Goal: Check status

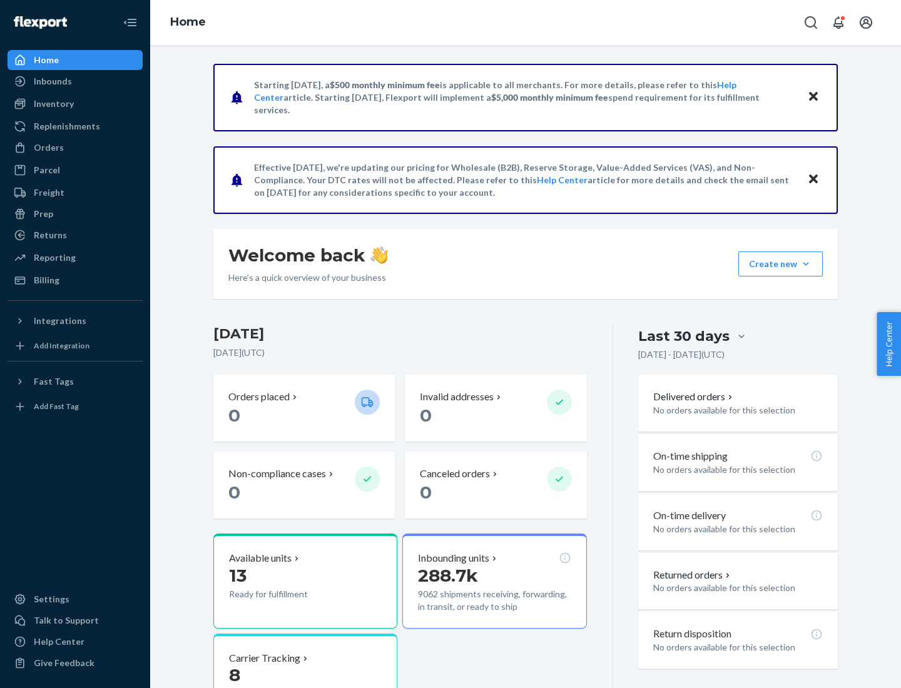
click at [806, 264] on button "Create new Create new inbound Create new order Create new product" at bounding box center [780, 263] width 84 height 25
click at [52, 81] on div "Inbounds" at bounding box center [53, 81] width 38 height 13
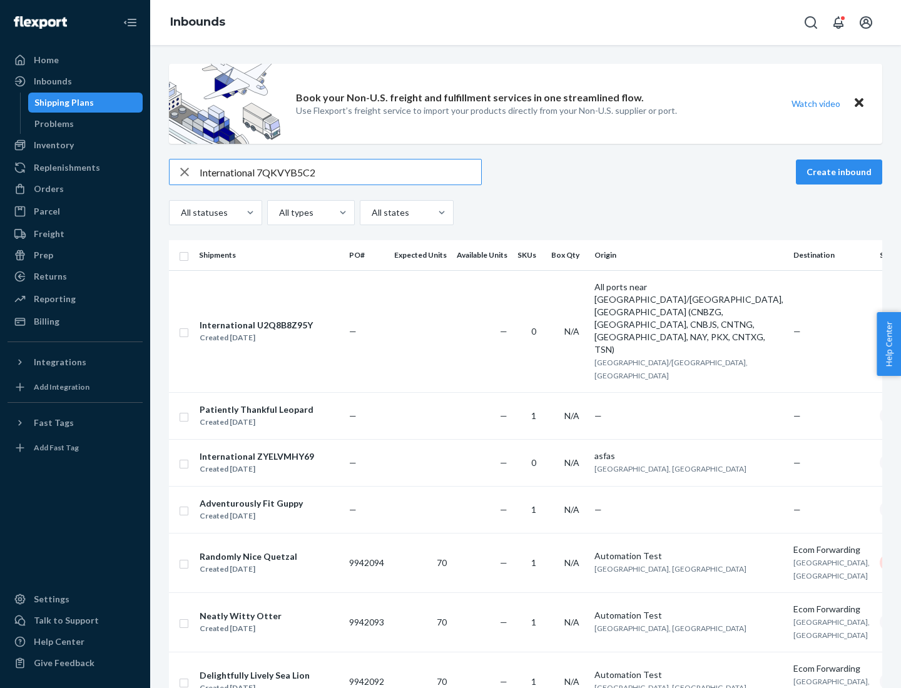
type input "International 7QKVYB5C29"
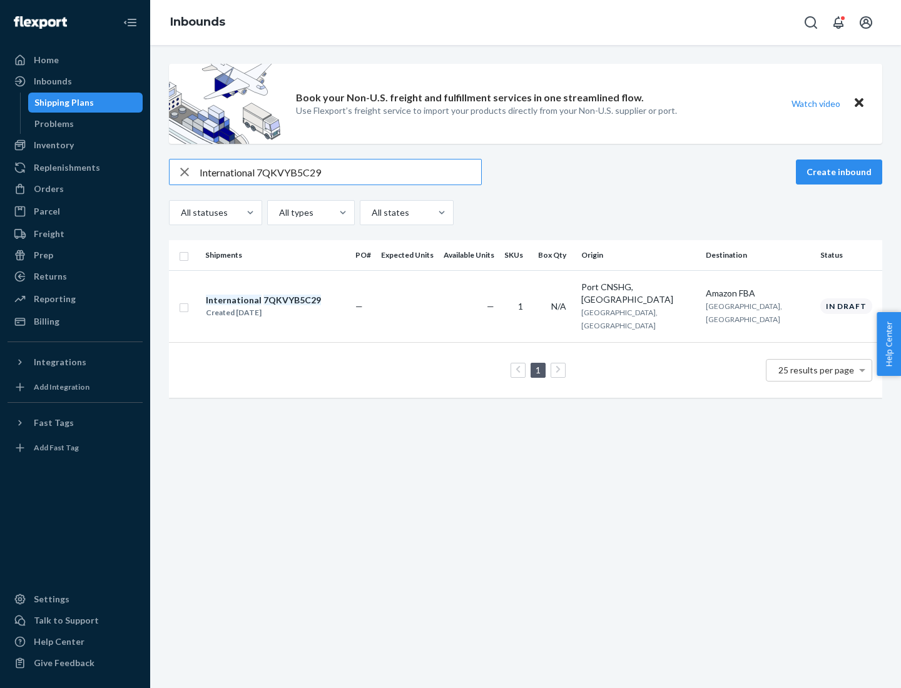
click at [285, 306] on div "Created [DATE]" at bounding box center [263, 312] width 115 height 13
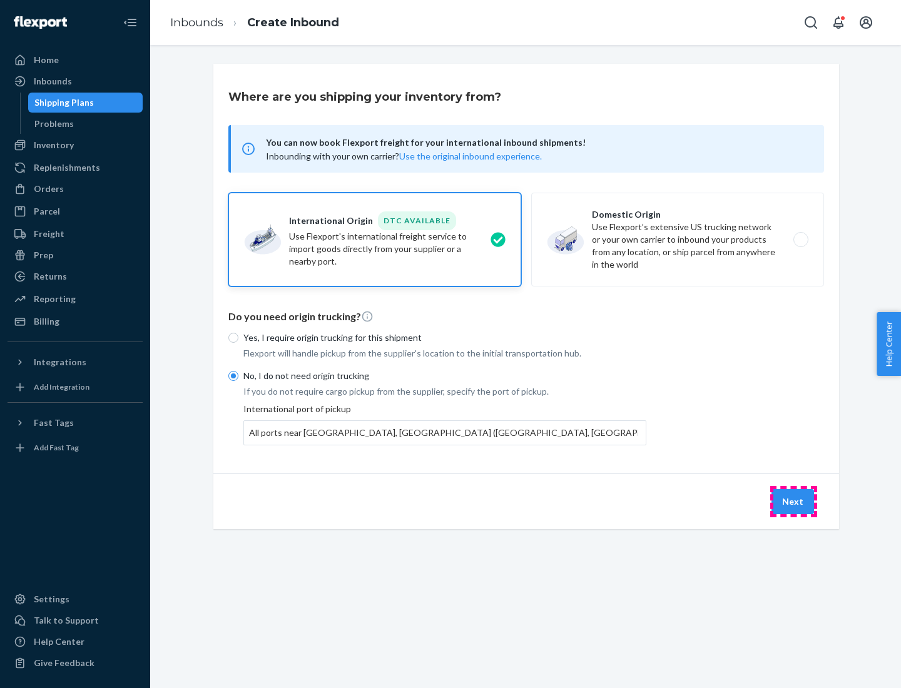
click at [793, 501] on button "Next" at bounding box center [792, 501] width 43 height 25
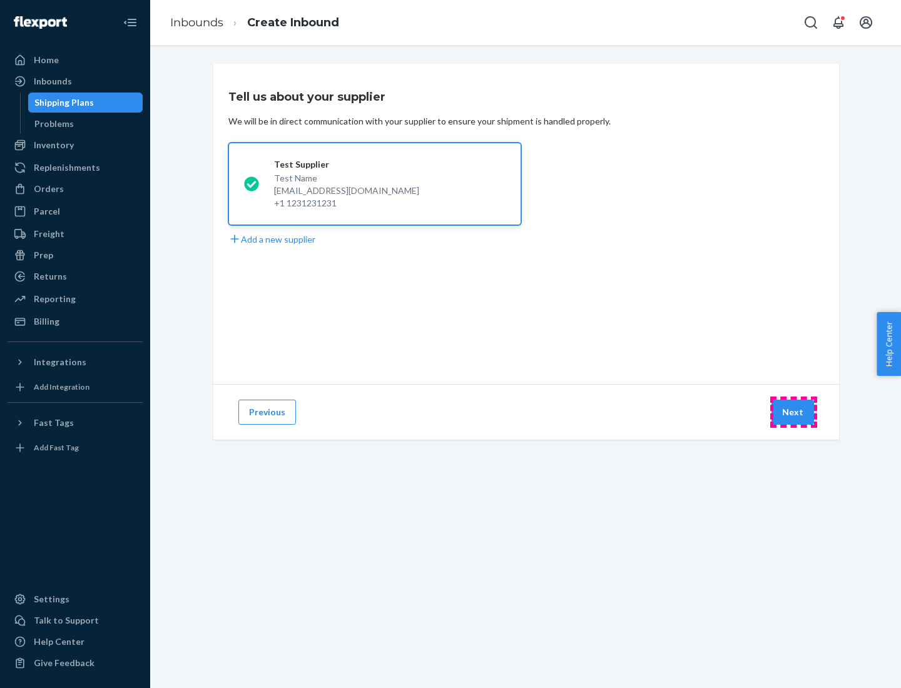
click at [793, 412] on button "Next" at bounding box center [792, 412] width 43 height 25
